Goal: Find specific page/section: Find specific page/section

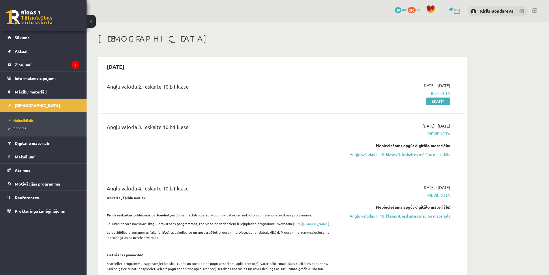
click at [18, 16] on link at bounding box center [29, 17] width 46 height 14
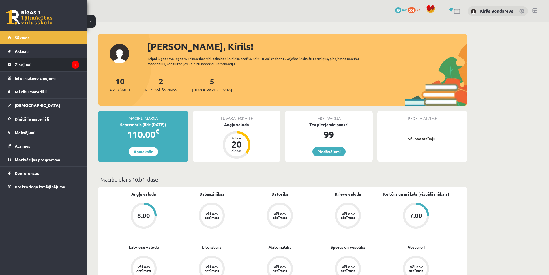
click at [45, 65] on legend "Ziņojumi 2" at bounding box center [47, 64] width 65 height 13
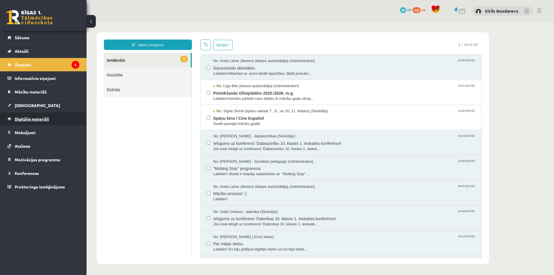
click at [32, 121] on span "Digitālie materiāli" at bounding box center [32, 118] width 34 height 5
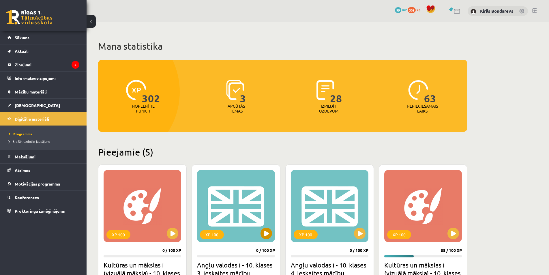
scroll to position [87, 0]
